Goal: Task Accomplishment & Management: Manage account settings

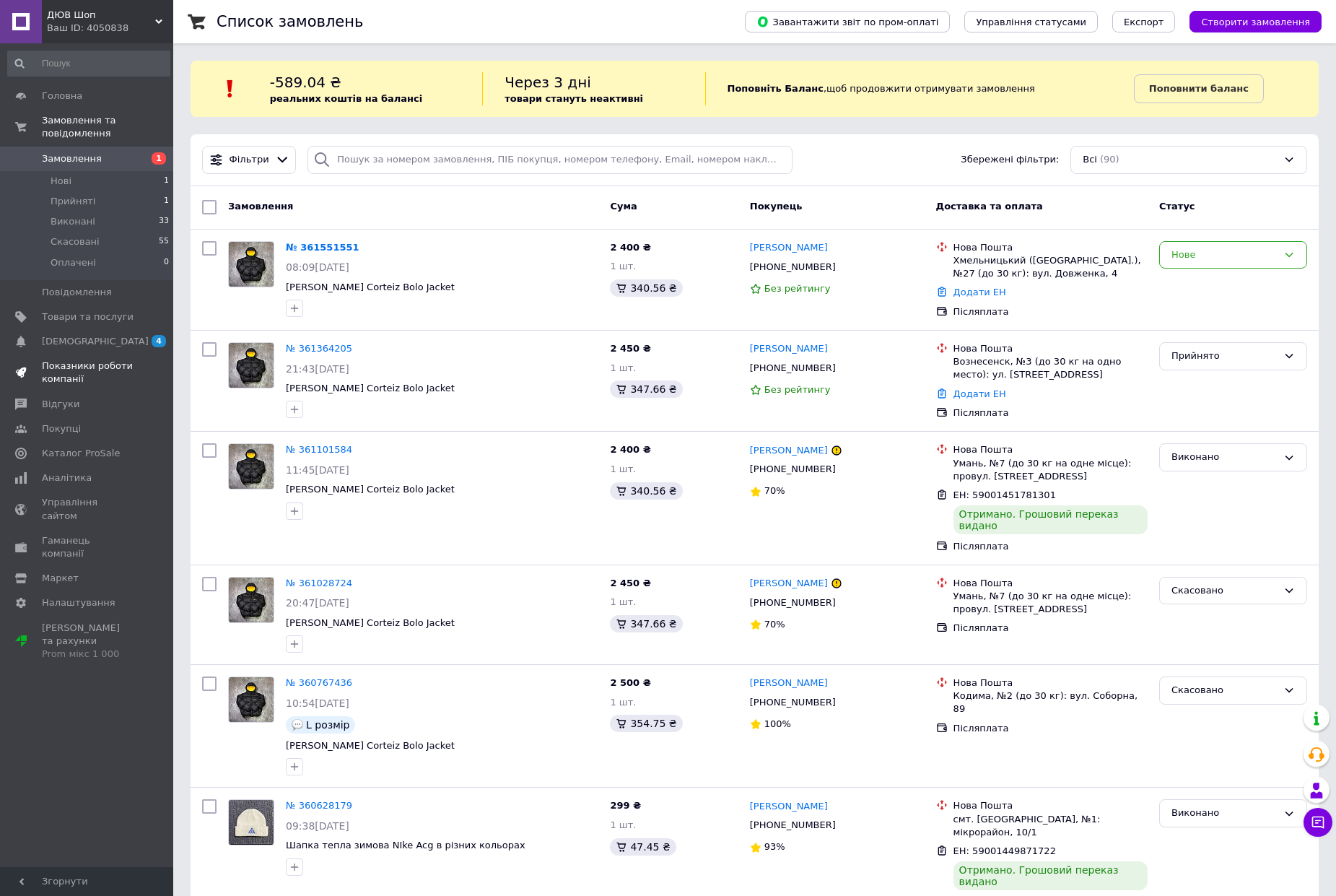
click at [97, 359] on span "Показники роботи компанії" at bounding box center [88, 372] width 92 height 26
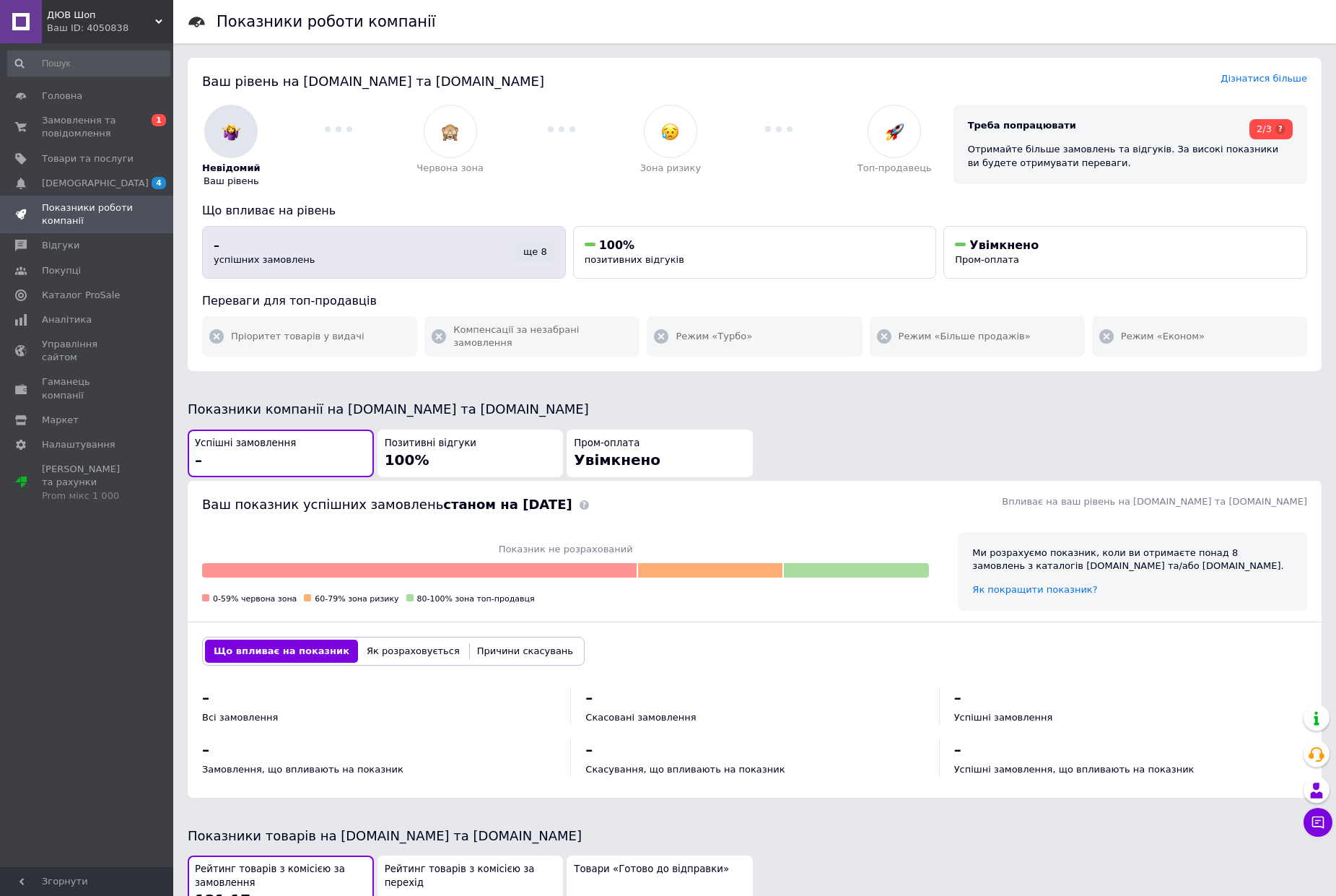
click at [534, 255] on div "ще 8" at bounding box center [535, 252] width 38 height 20
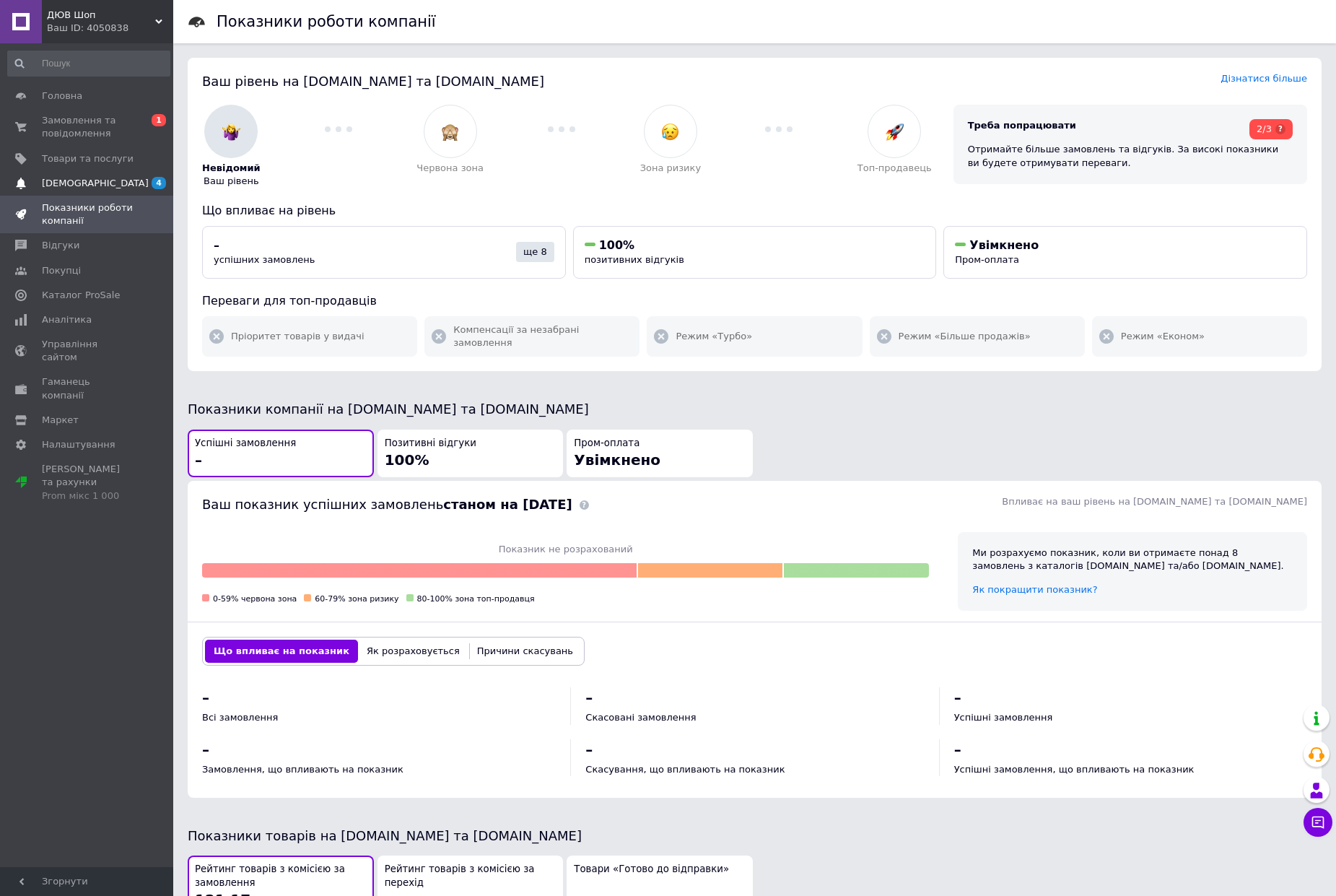
click at [111, 187] on span "[DEMOGRAPHIC_DATA]" at bounding box center [88, 183] width 92 height 13
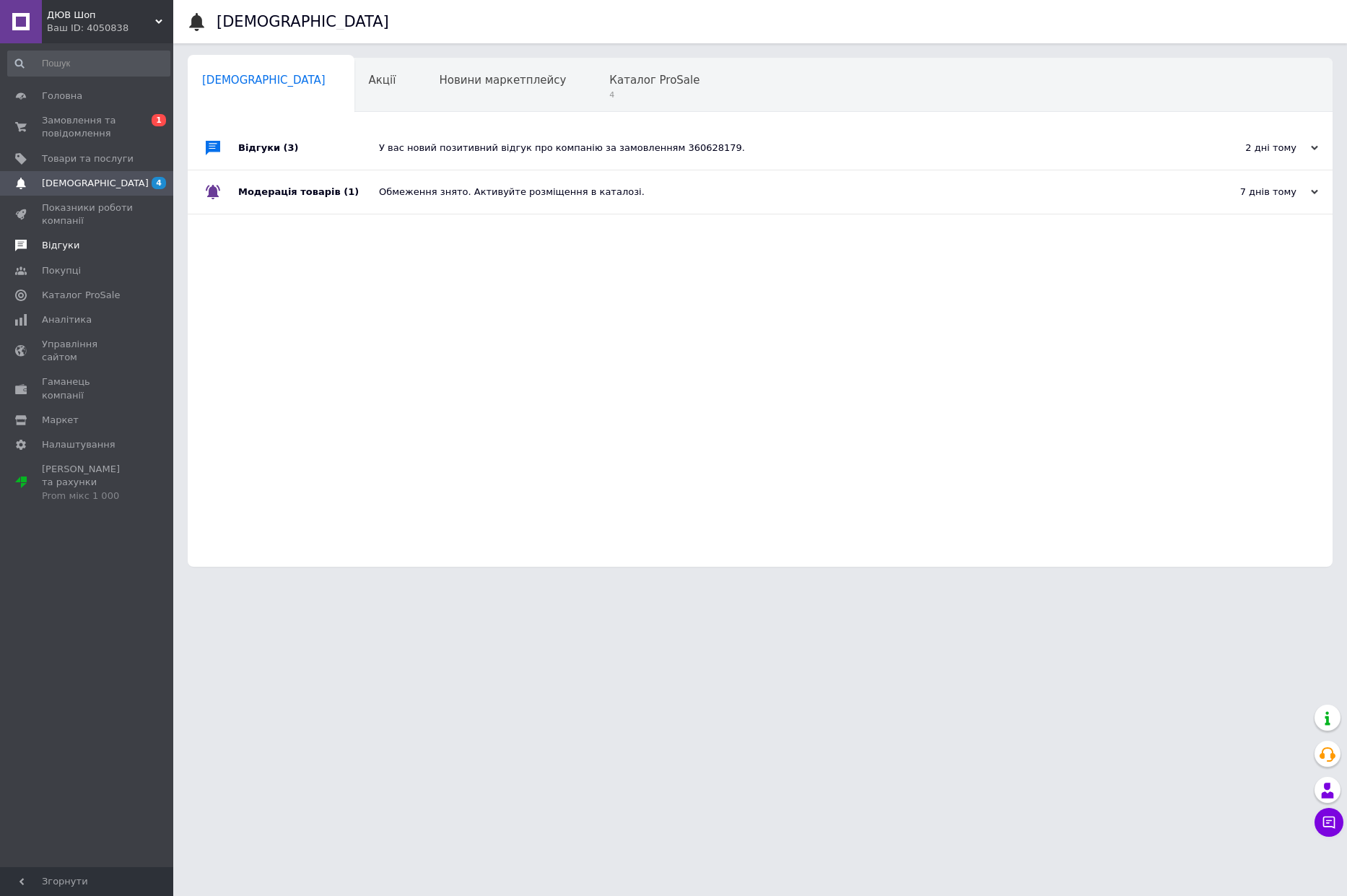
click at [71, 249] on span "Відгуки" at bounding box center [60, 246] width 38 height 13
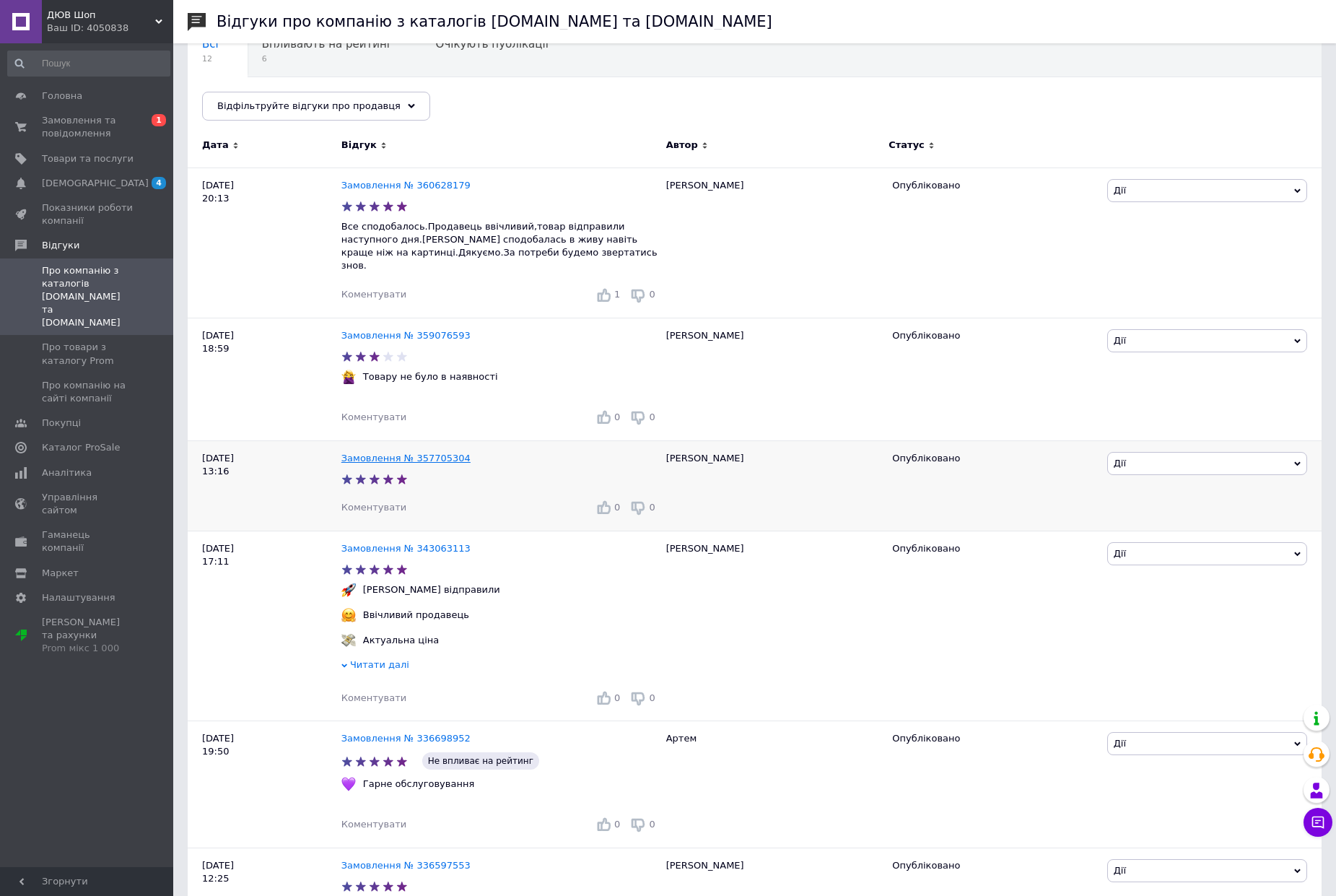
scroll to position [145, 0]
click at [367, 658] on span "Читати далі" at bounding box center [379, 663] width 60 height 11
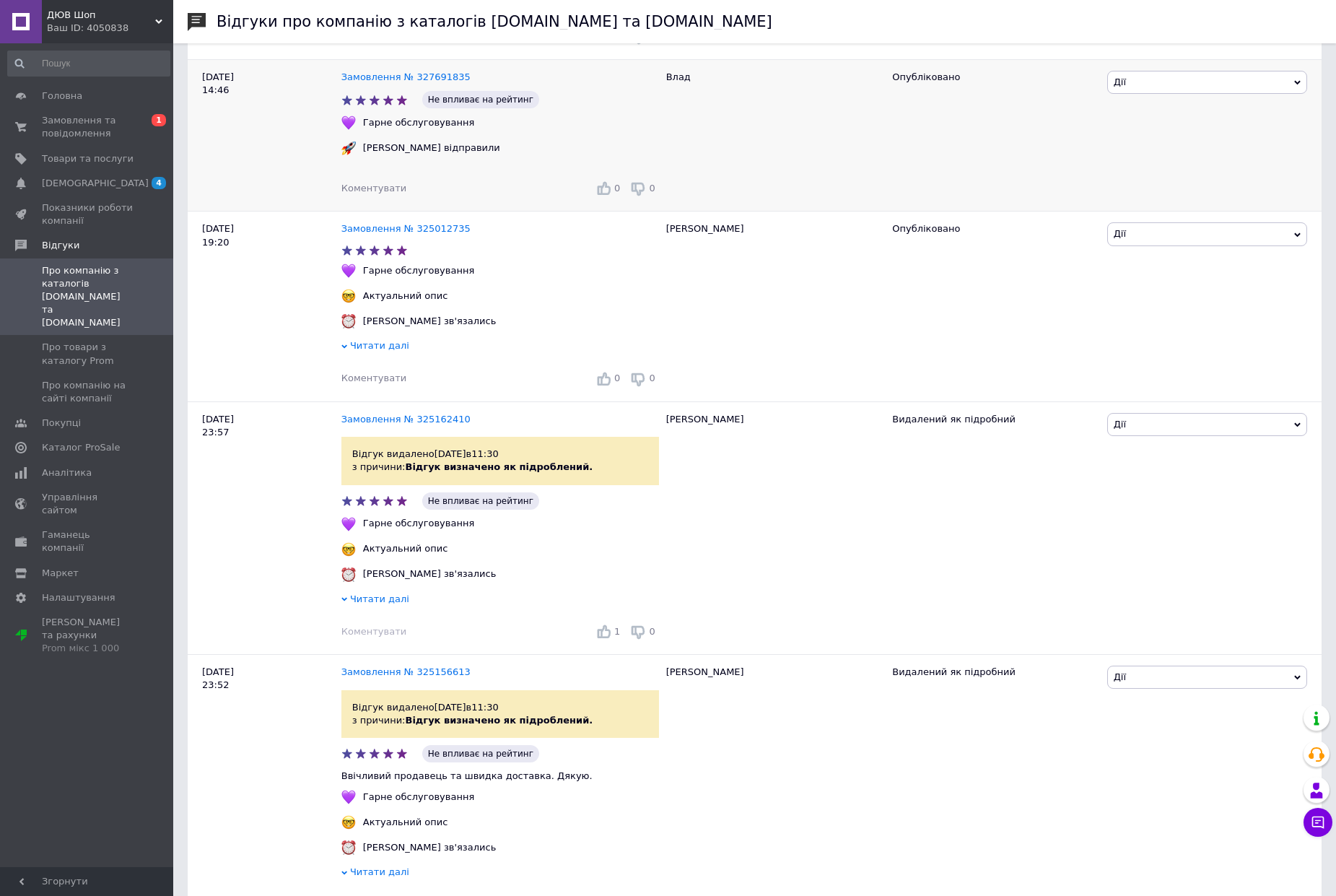
scroll to position [1299, 0]
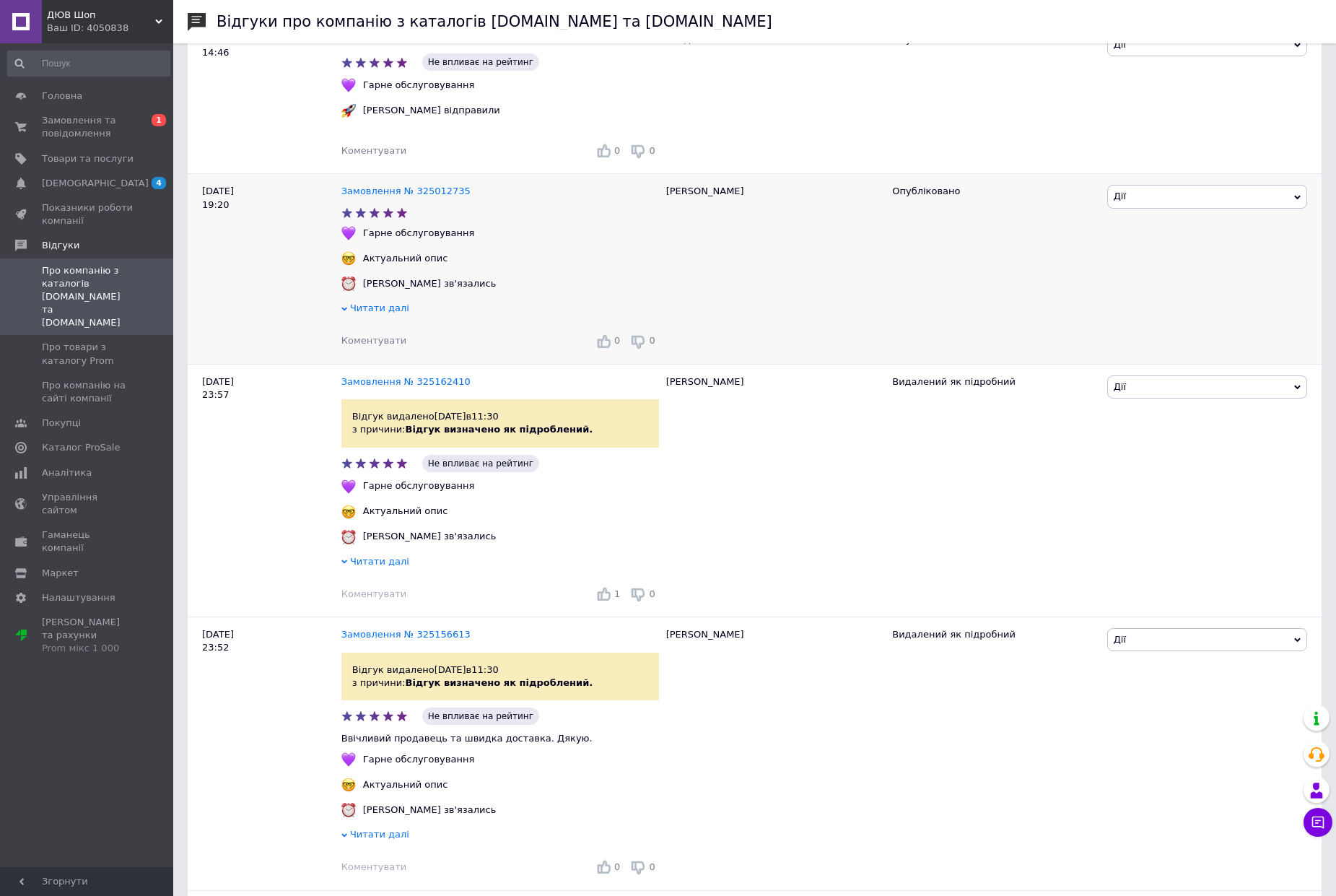
click at [378, 302] on span "Читати далі" at bounding box center [379, 308] width 60 height 11
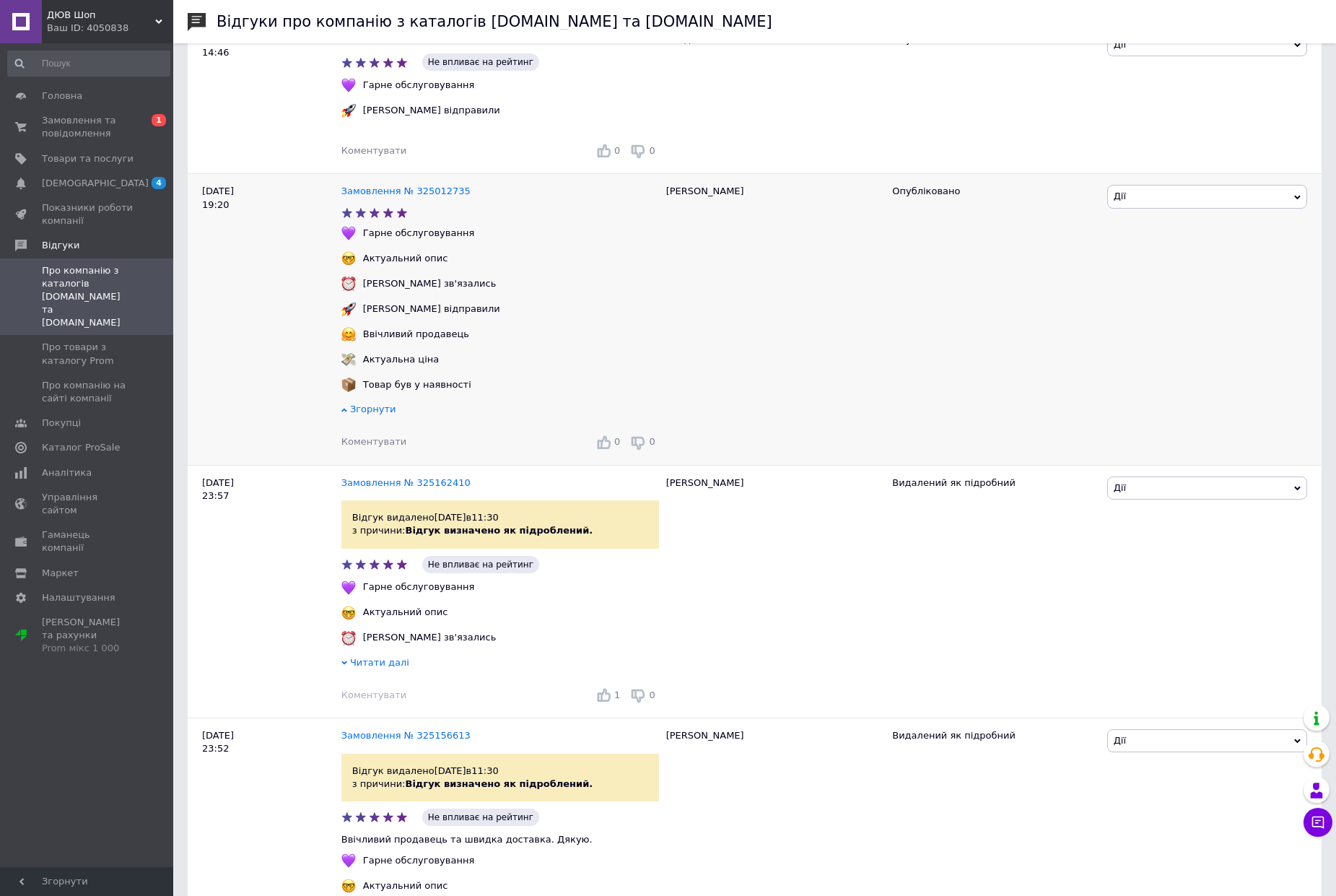
click at [363, 403] on span "Згорнути" at bounding box center [373, 409] width 46 height 11
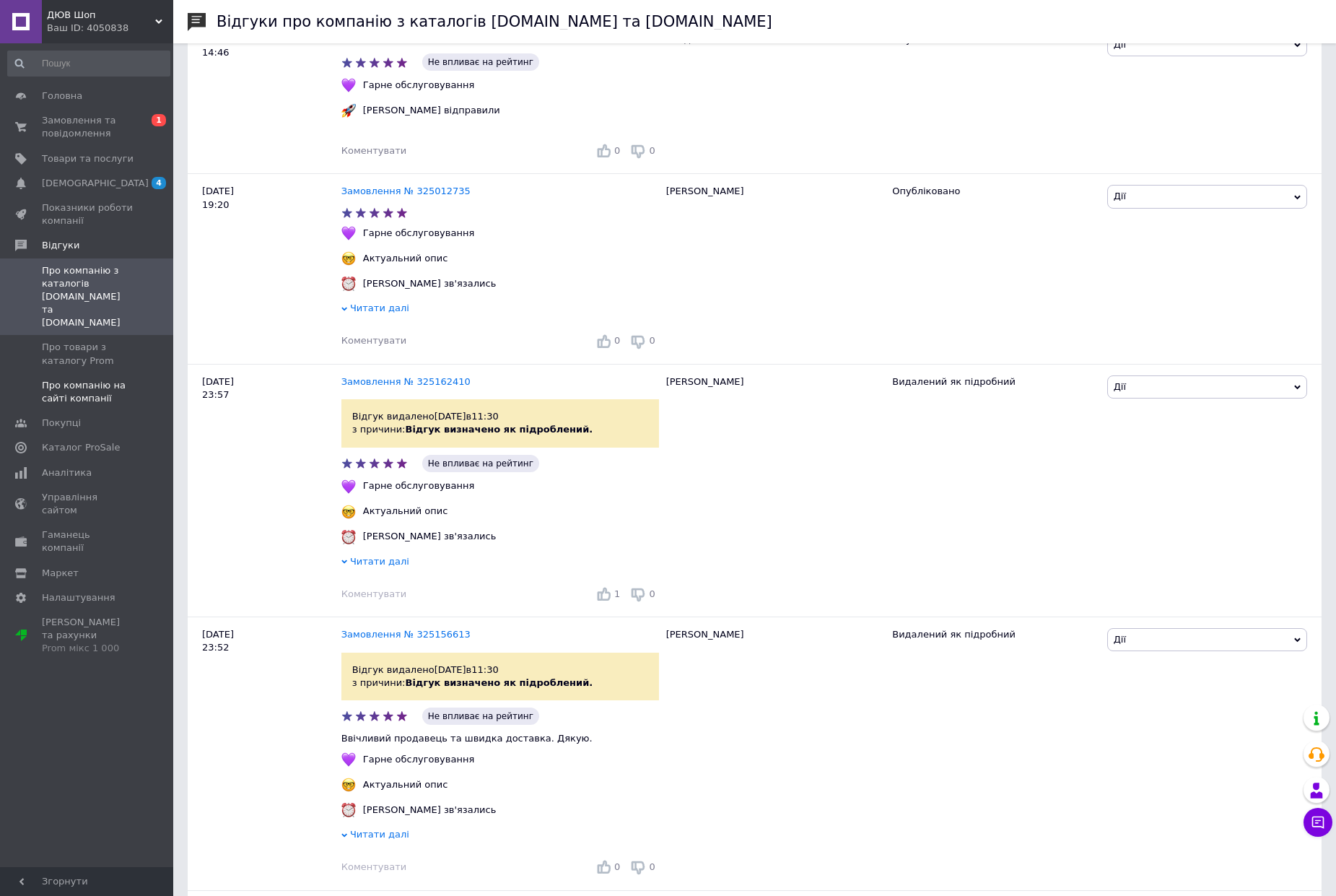
click at [123, 379] on span "Про компанію на сайті компанії" at bounding box center [88, 392] width 92 height 26
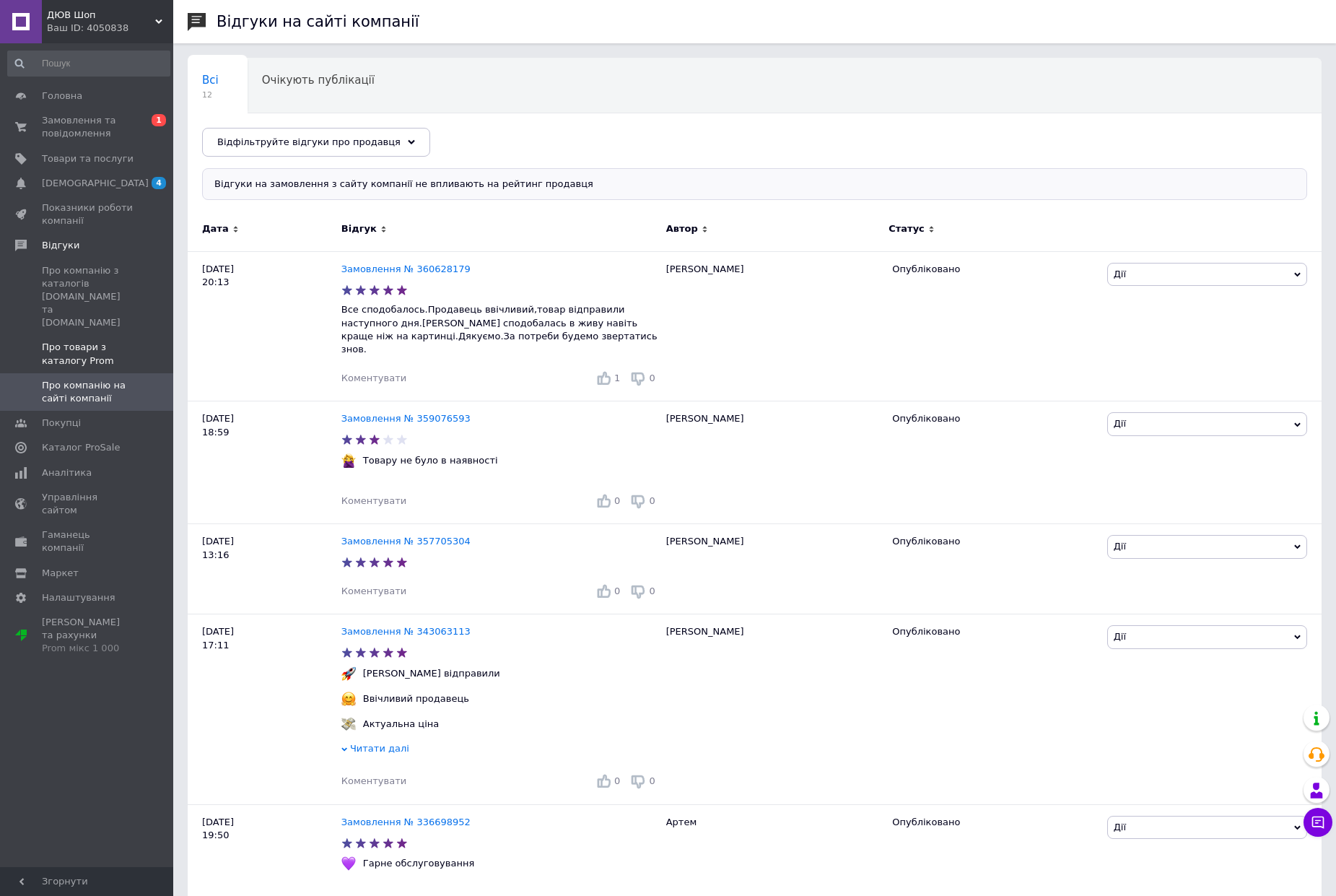
click at [114, 341] on span "Про товари з каталогу Prom" at bounding box center [88, 354] width 92 height 26
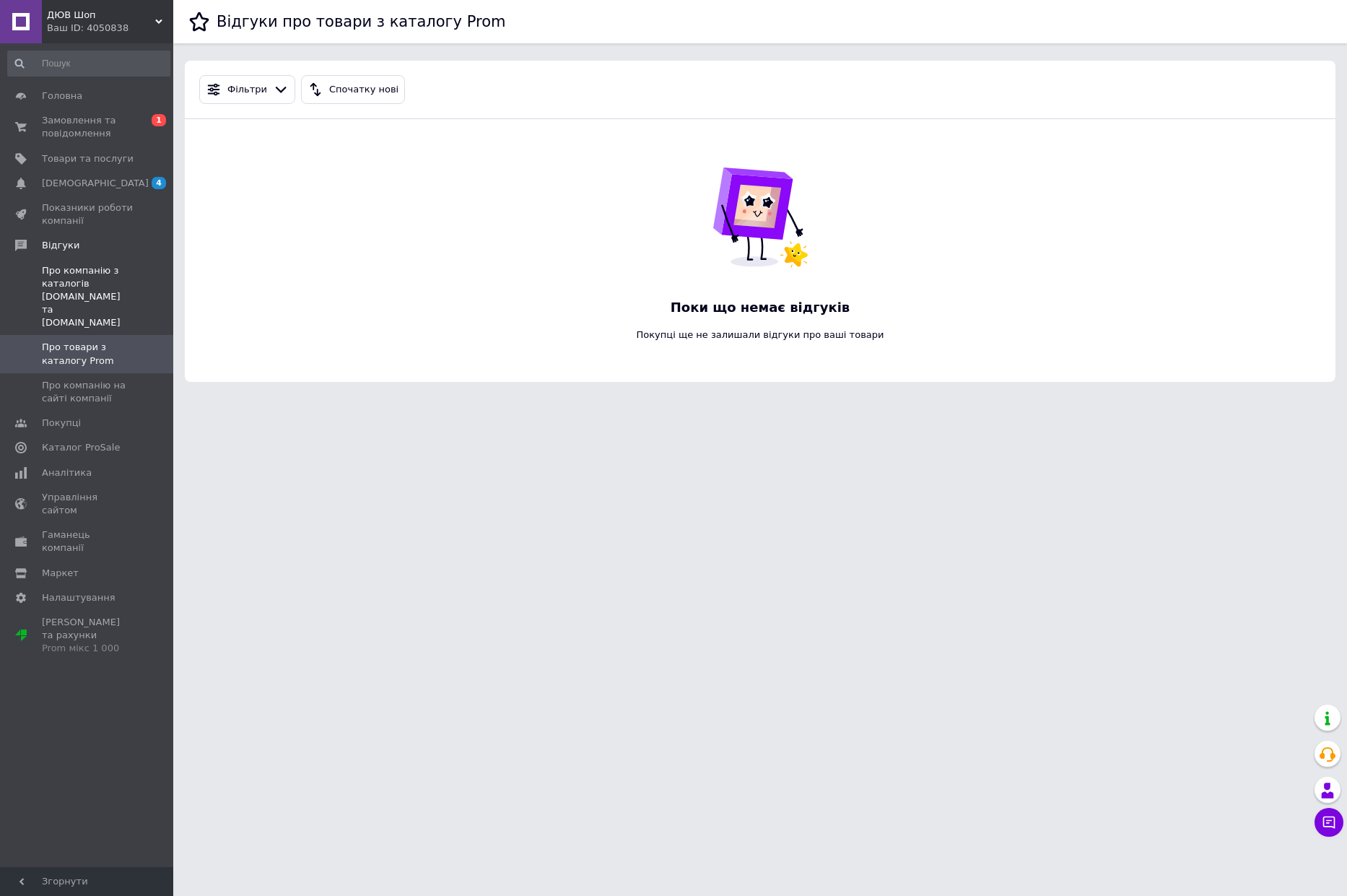
click at [103, 280] on span "Про компанію з каталогів [DOMAIN_NAME] та [DOMAIN_NAME]" at bounding box center [88, 297] width 92 height 66
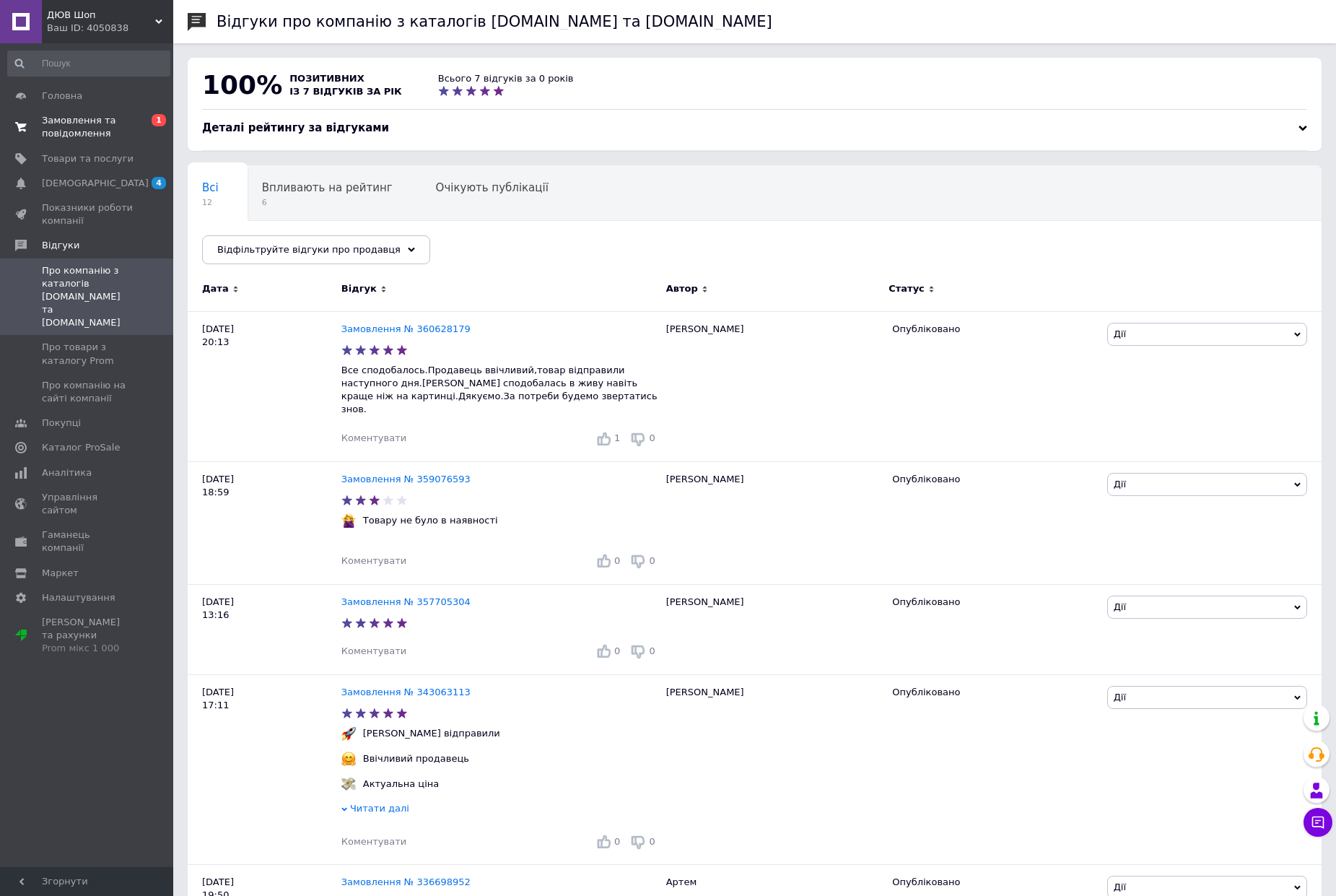
click at [91, 127] on span "Замовлення та повідомлення" at bounding box center [88, 126] width 92 height 26
